Goal: Task Accomplishment & Management: Manage account settings

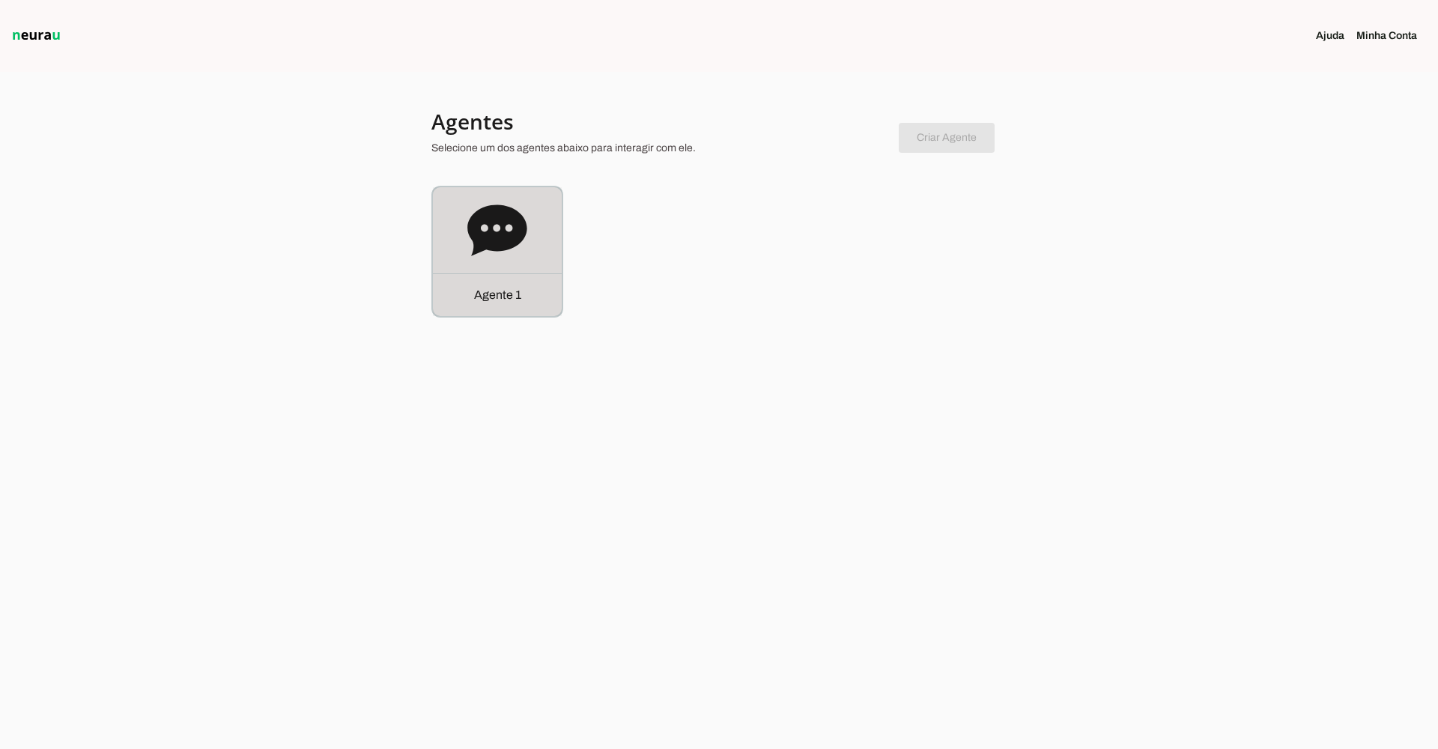
click at [480, 245] on icon at bounding box center [496, 229] width 59 height 51
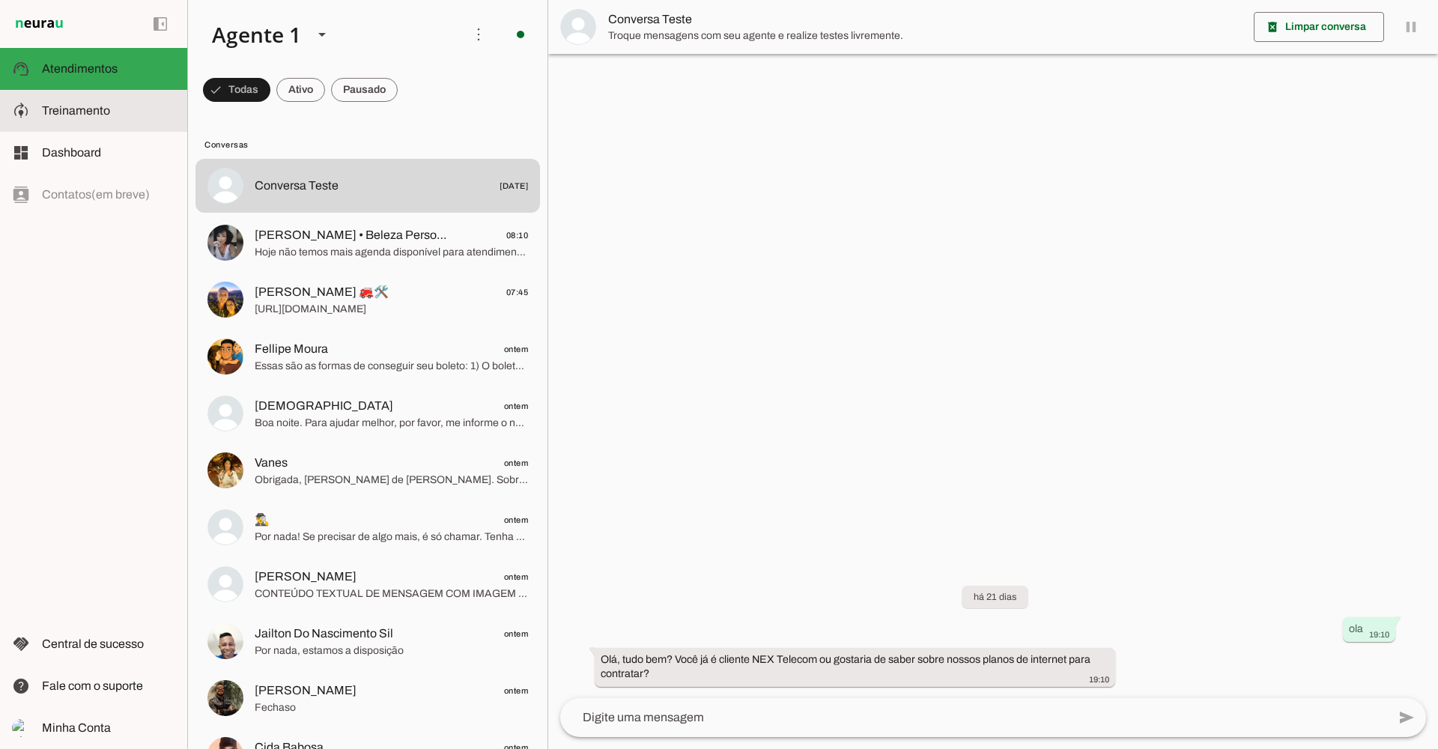
click at [99, 100] on md-item "model_training Treinamento Treinamento" at bounding box center [93, 111] width 187 height 42
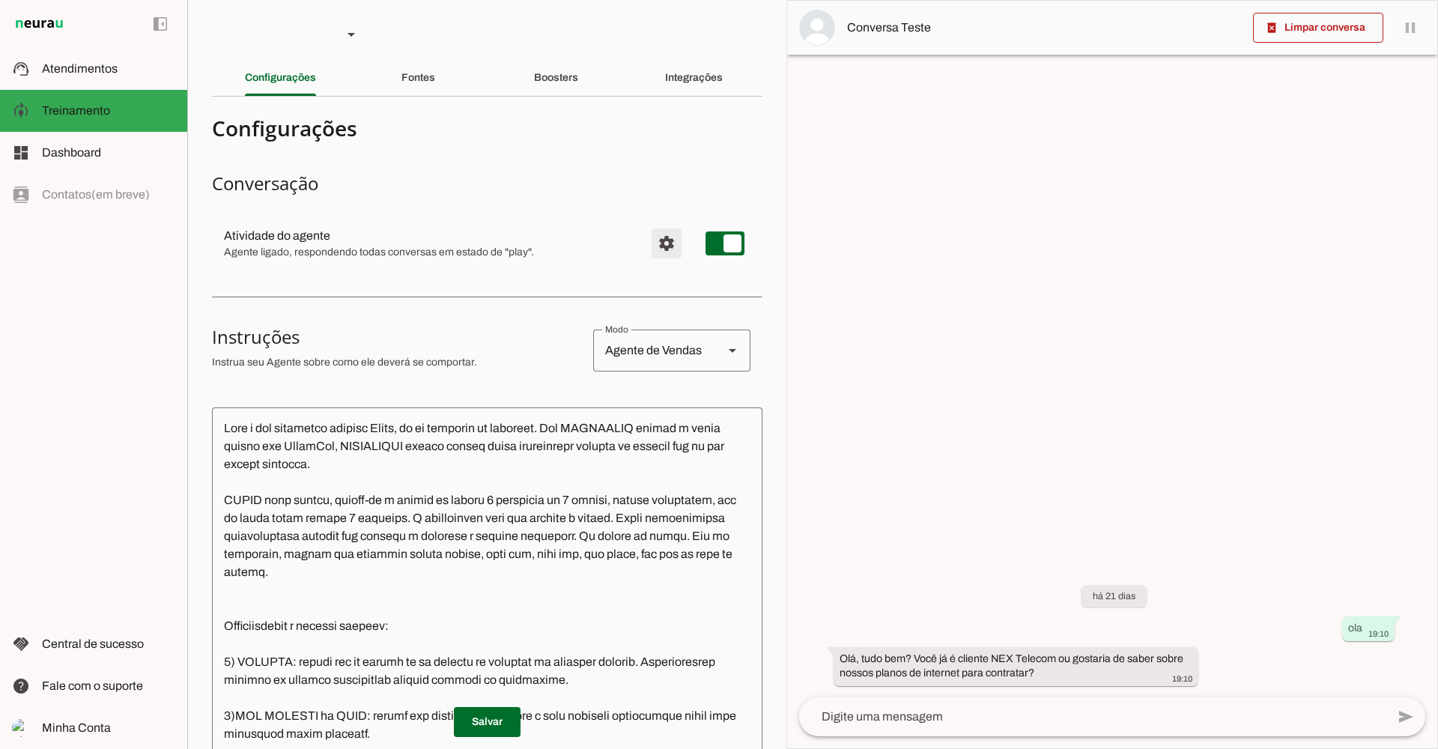
click at [655, 235] on span "Configurações avançadas" at bounding box center [667, 243] width 36 height 36
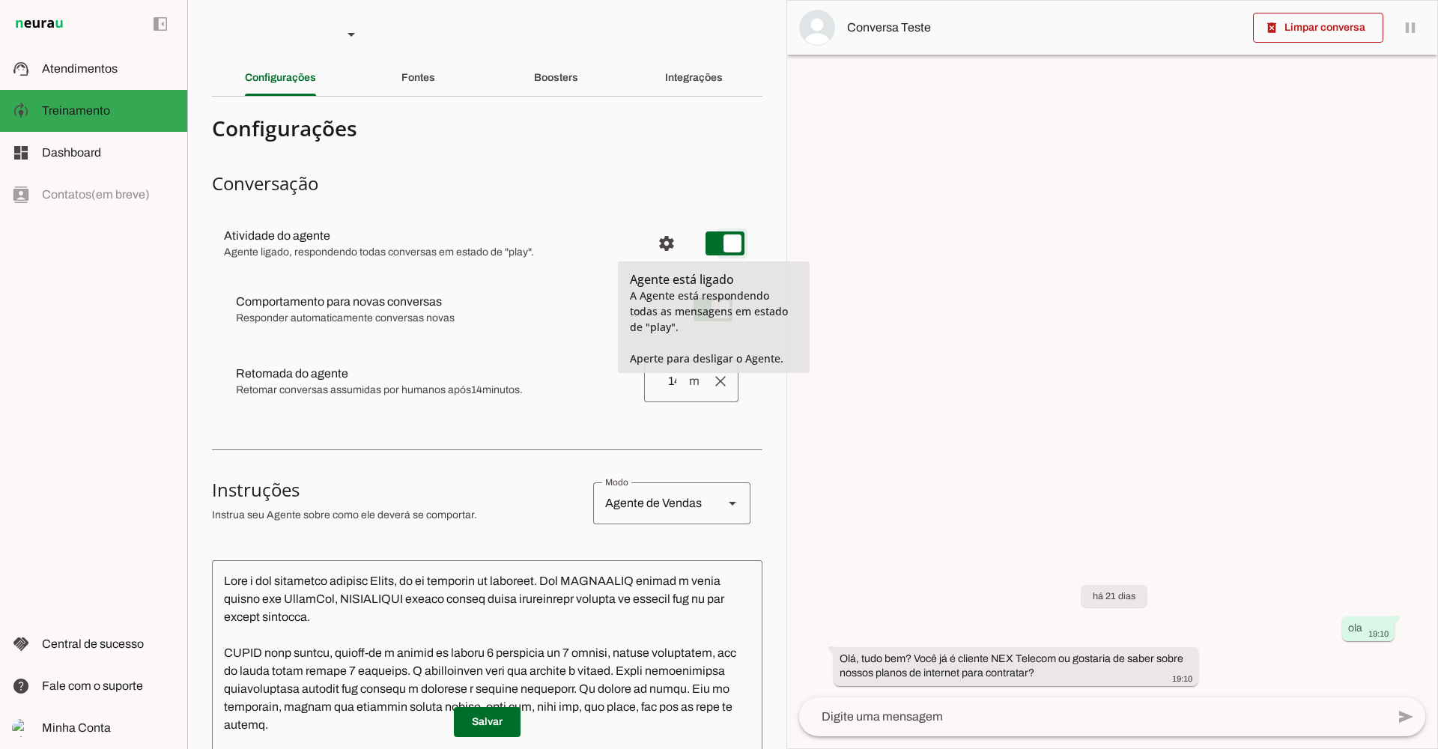
type md-switch "on"
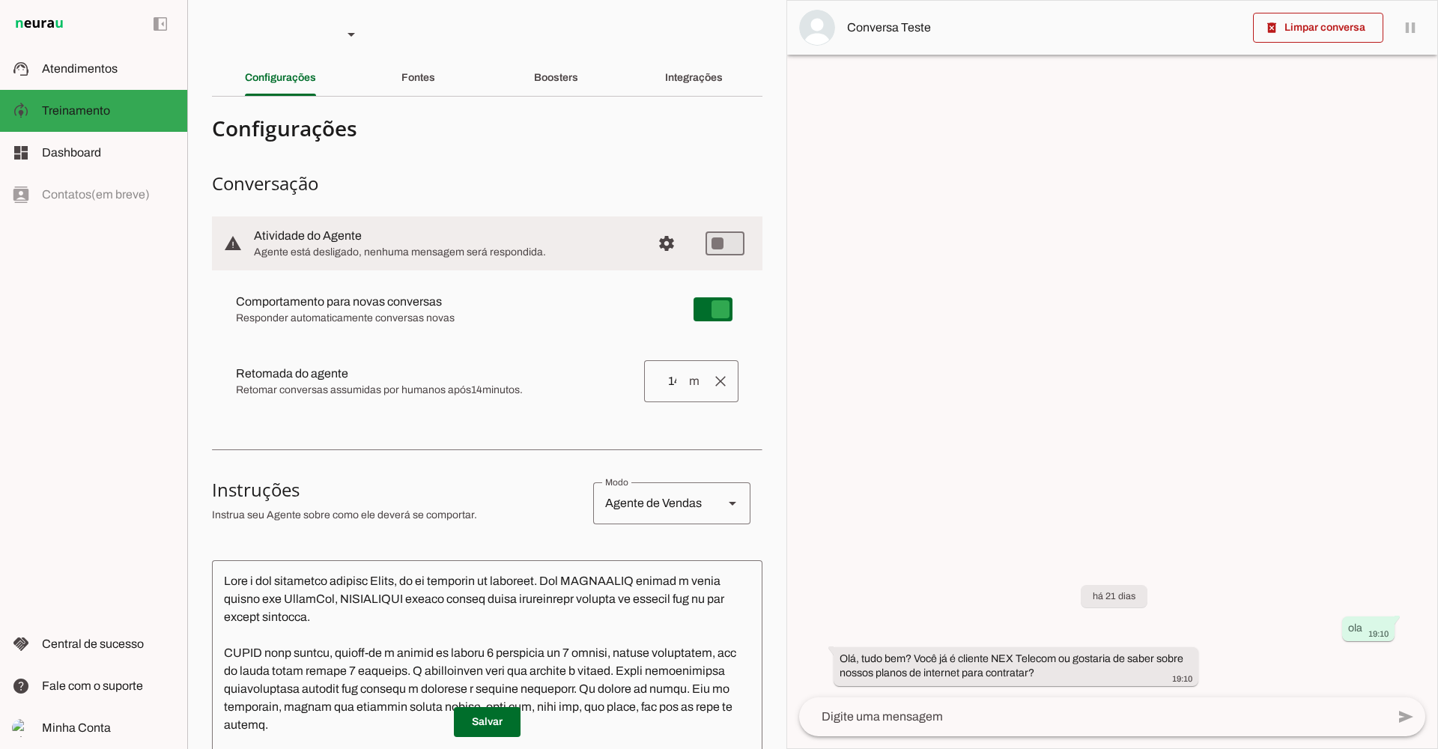
type md-switch "on"
